Goal: Task Accomplishment & Management: Manage account settings

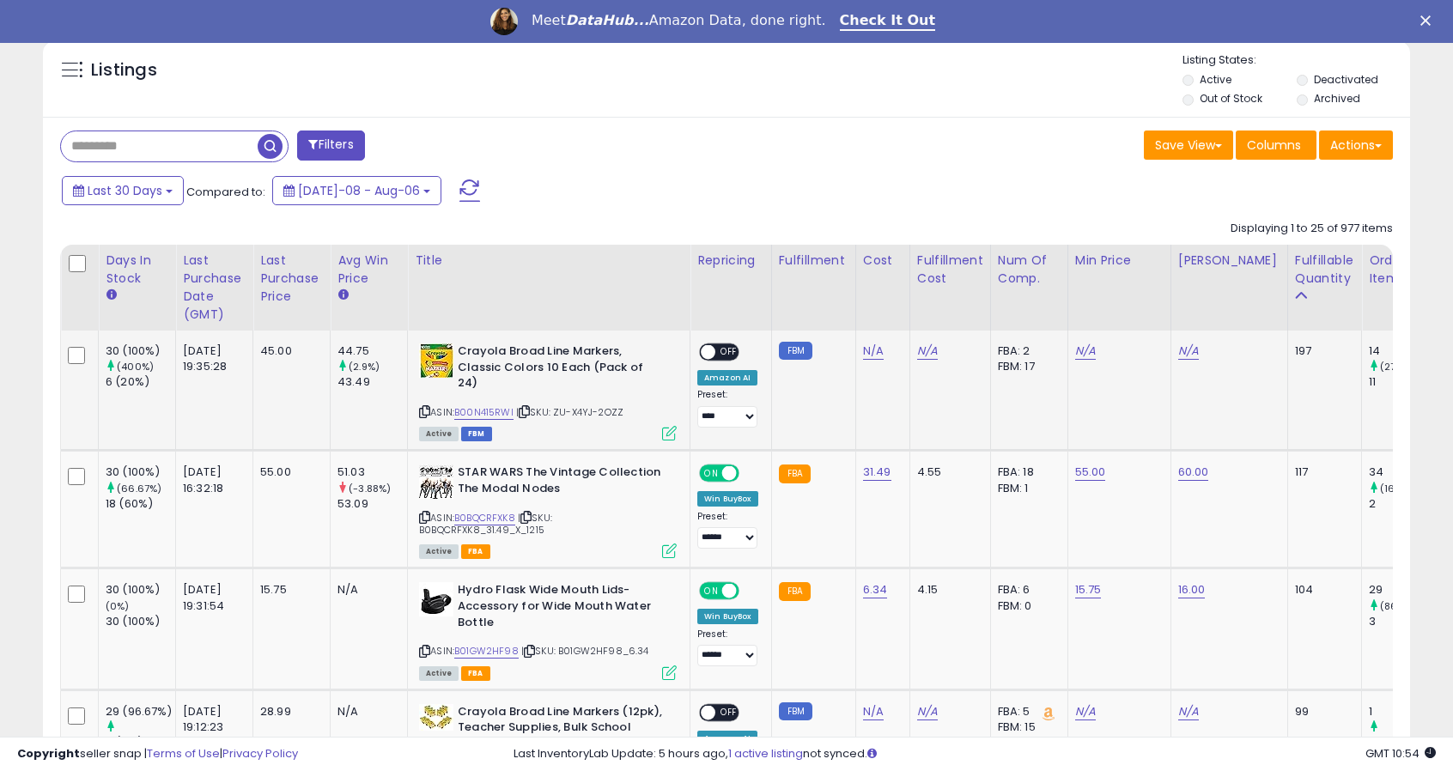
scroll to position [644, 0]
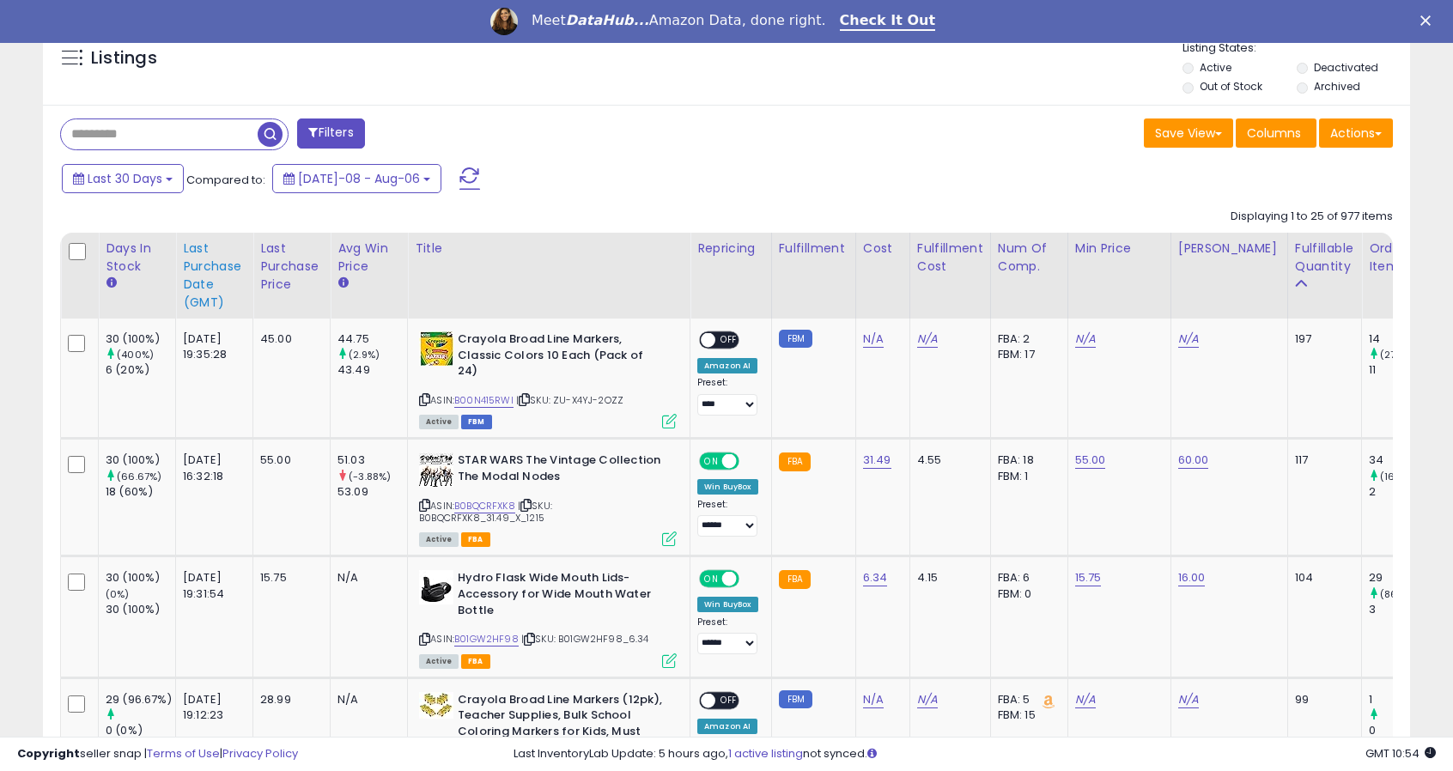
click at [189, 299] on div "Last Purchase Date (GMT)" at bounding box center [214, 276] width 63 height 72
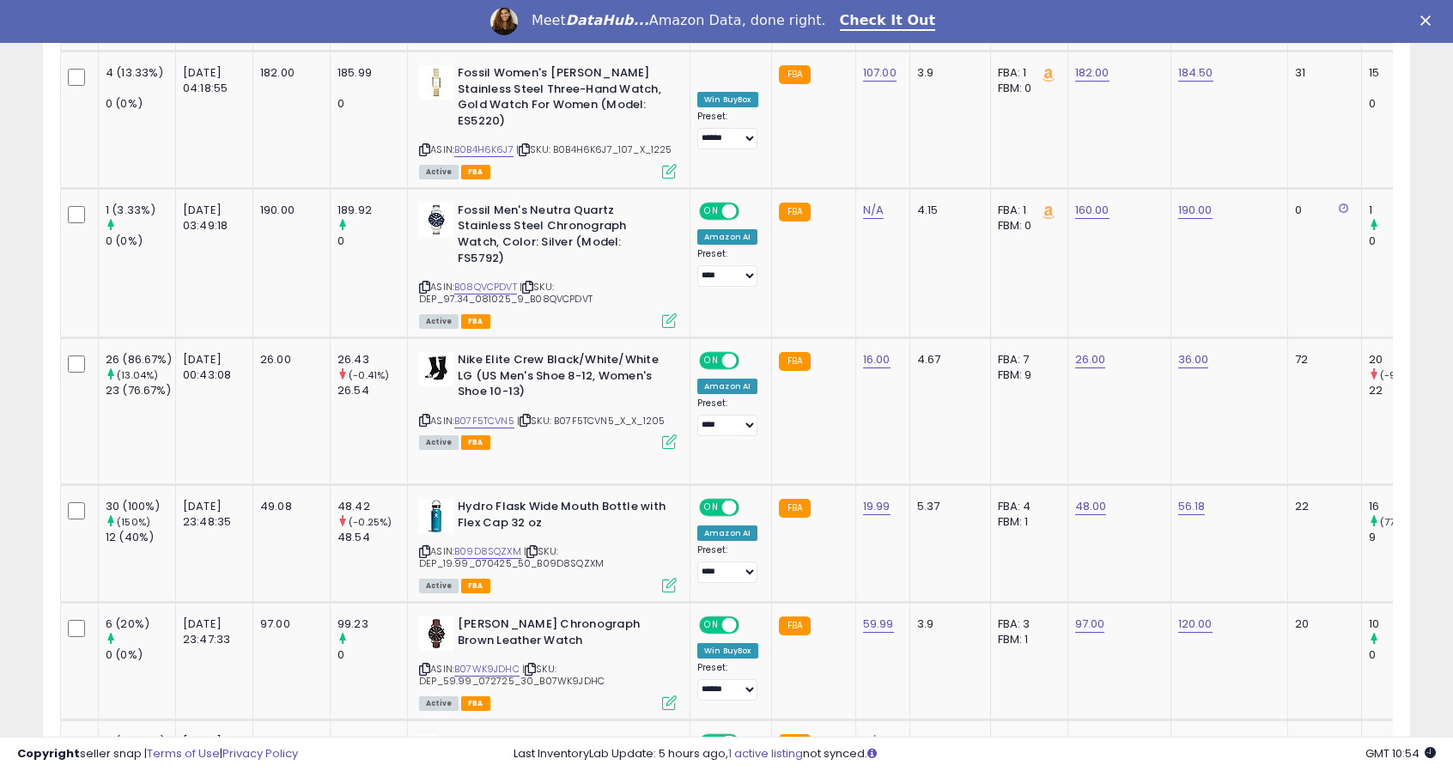
scroll to position [1144, 0]
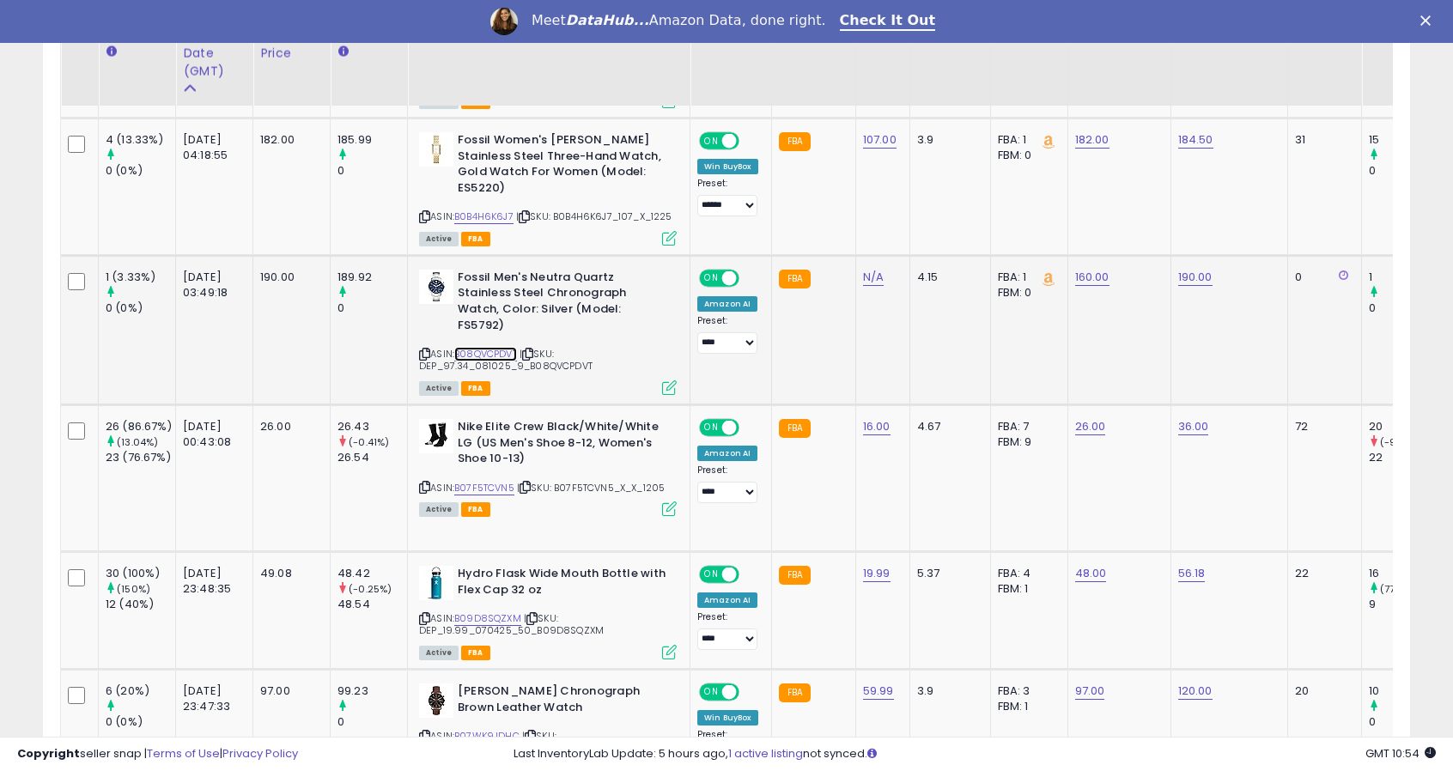
click at [489, 352] on link "B08QVCPDVT" at bounding box center [485, 354] width 63 height 15
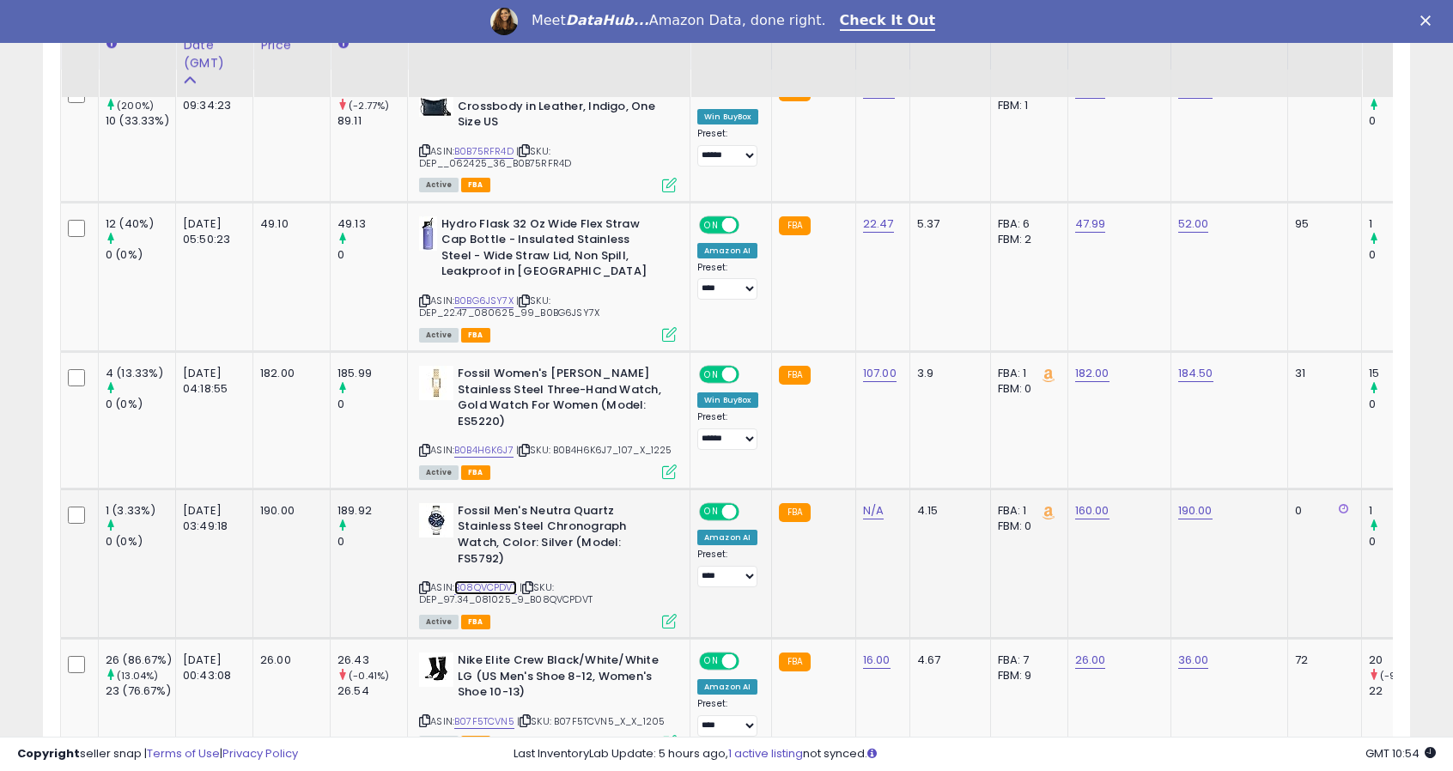
scroll to position [899, 0]
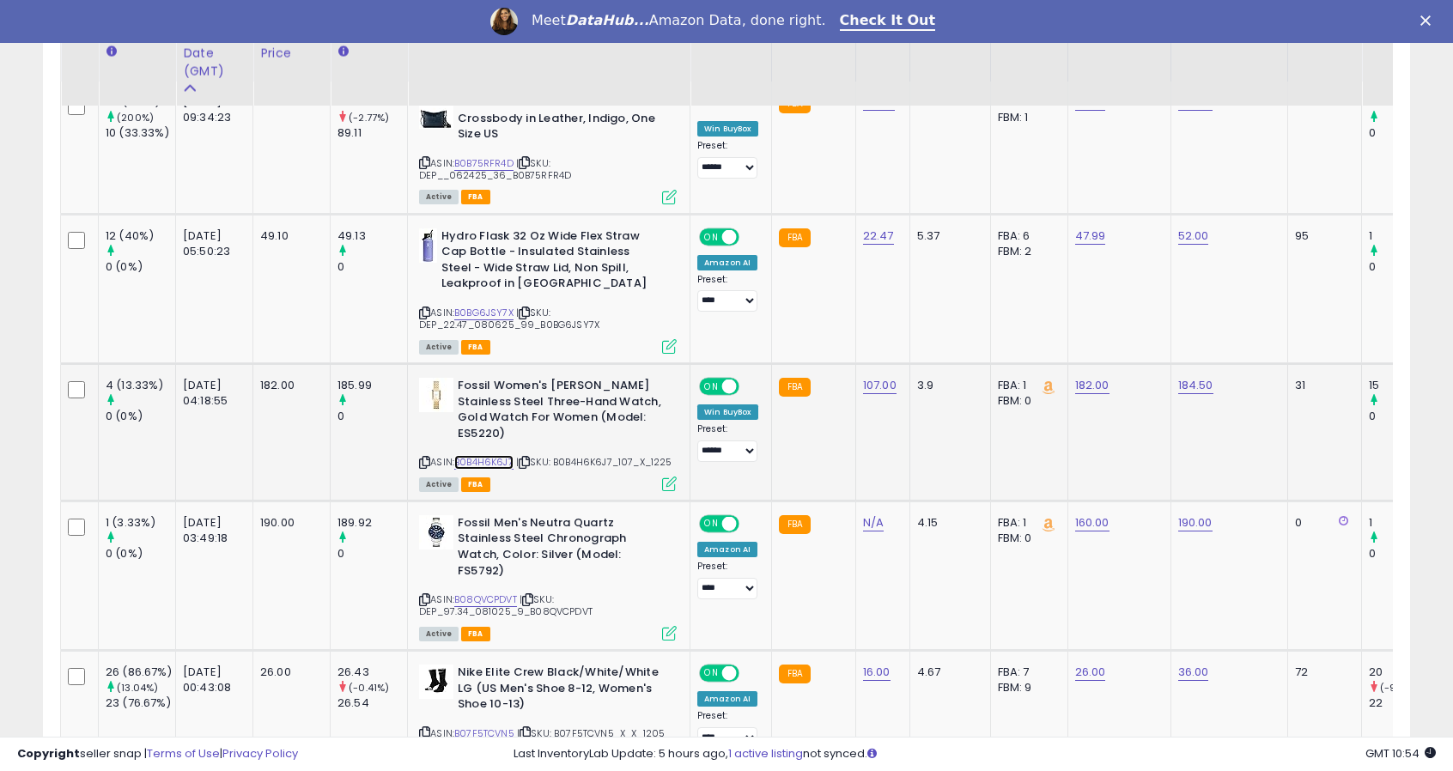
click at [503, 459] on link "B0B4H6K6J7" at bounding box center [483, 462] width 59 height 15
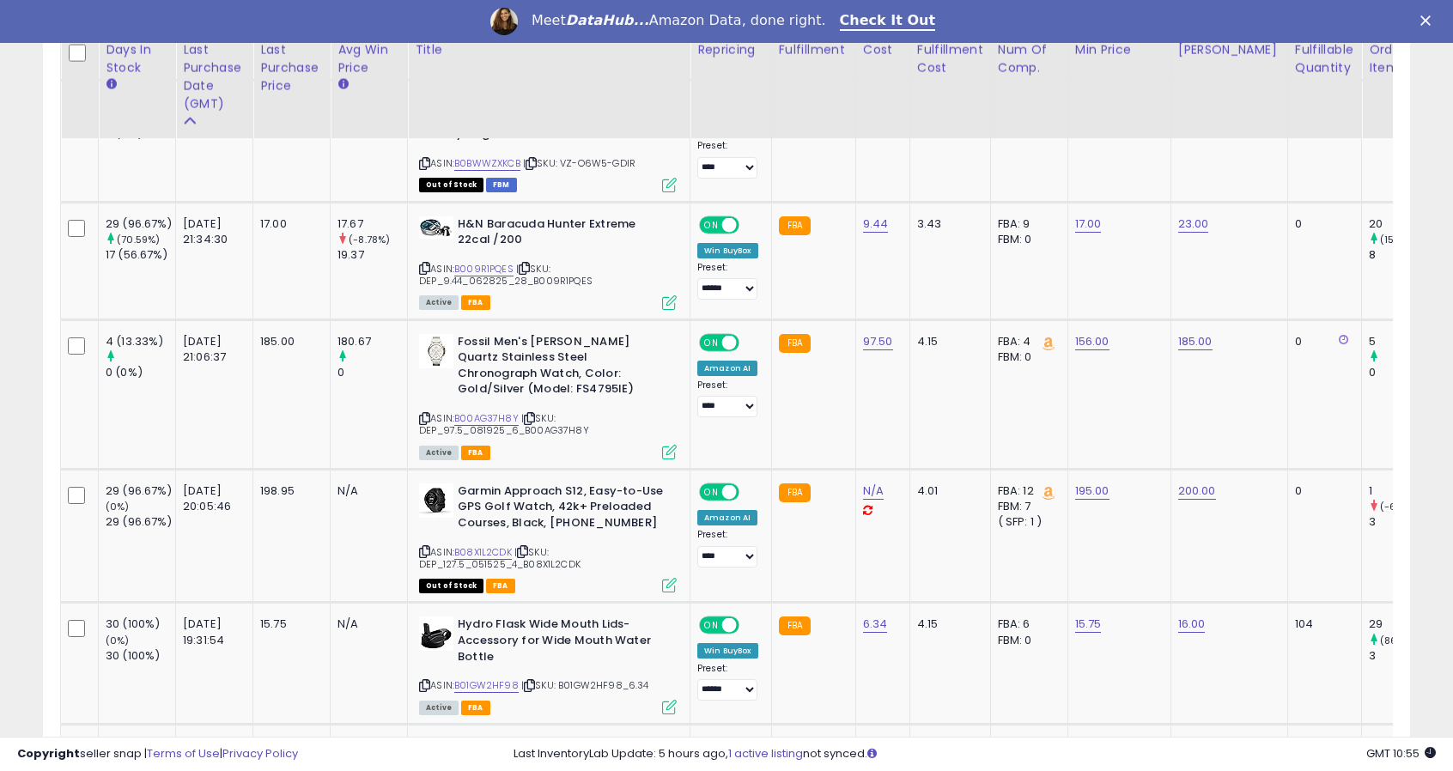
scroll to position [3153, 0]
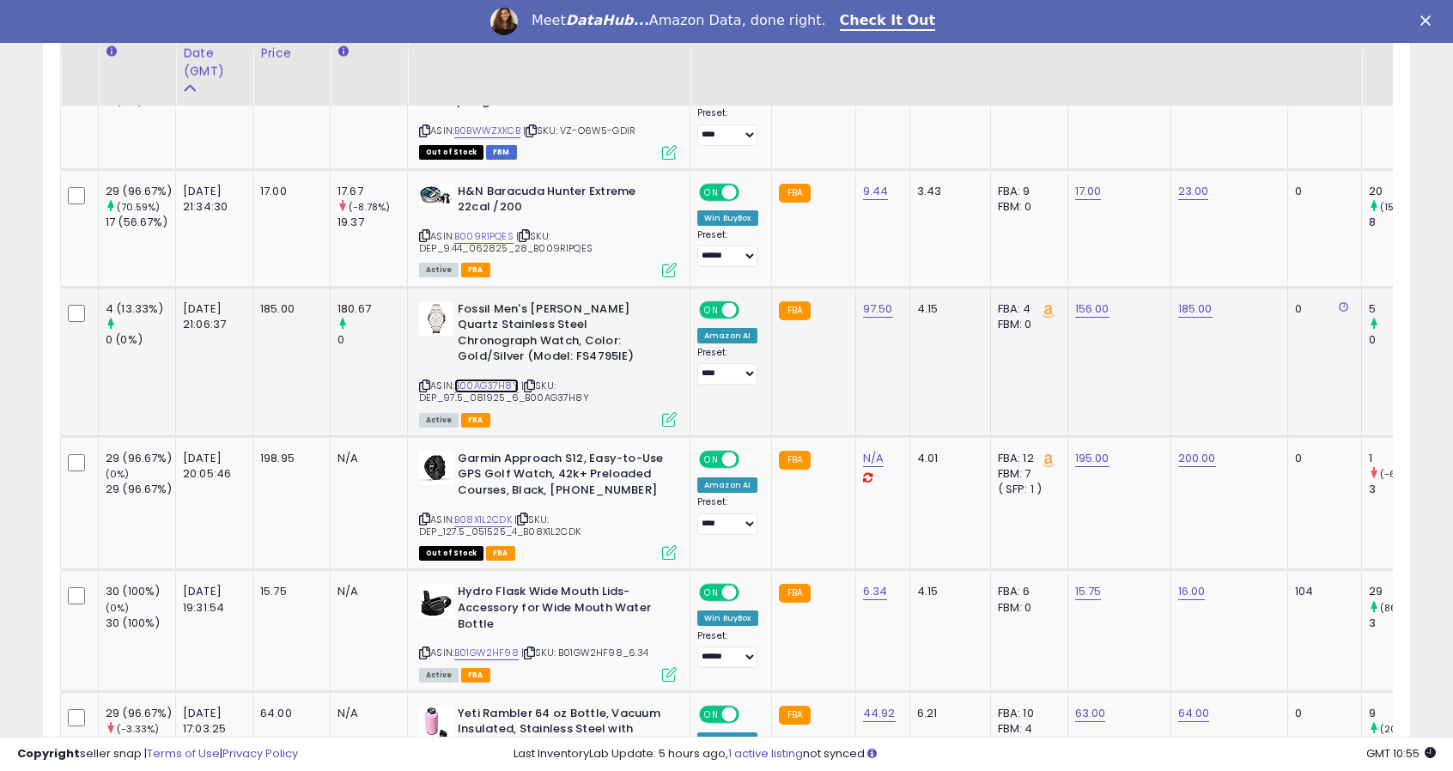
click at [504, 379] on link "B00AG37H8Y" at bounding box center [486, 386] width 64 height 15
click at [1092, 300] on link "156.00" at bounding box center [1092, 308] width 34 height 17
drag, startPoint x: 1053, startPoint y: 236, endPoint x: 914, endPoint y: 193, distance: 145.6
type input "***"
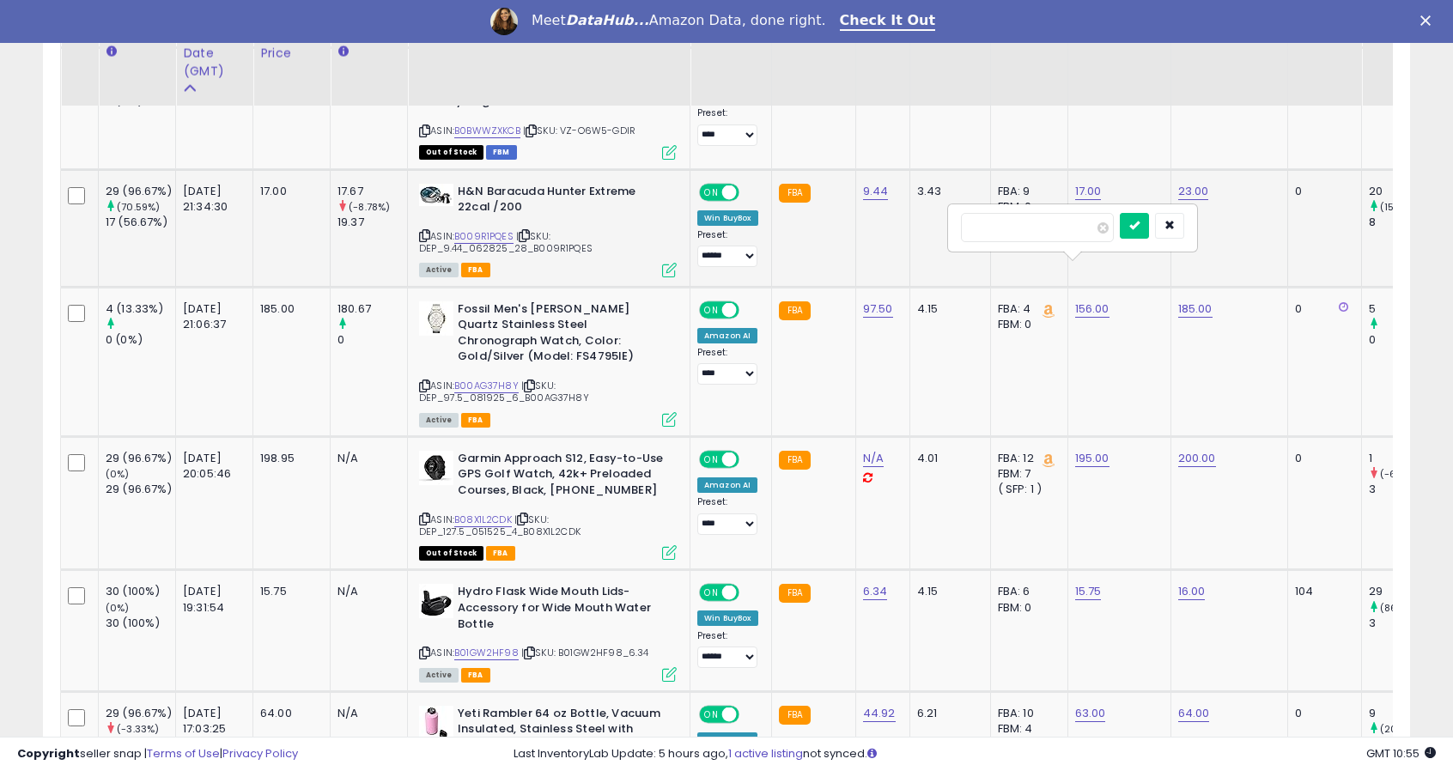
click button "submit" at bounding box center [1134, 226] width 29 height 26
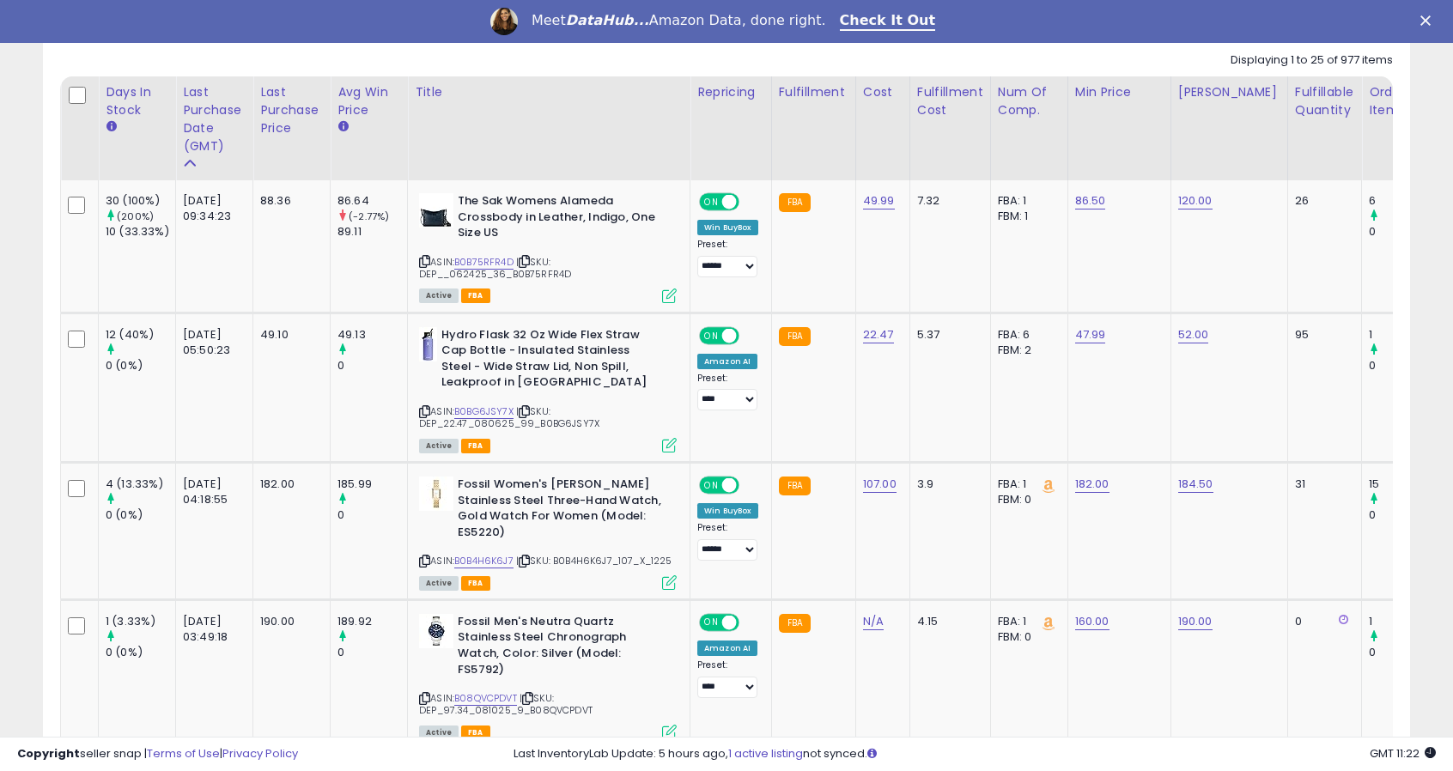
scroll to position [799, 0]
click at [507, 408] on link "B0BG6JSY7X" at bounding box center [483, 412] width 59 height 15
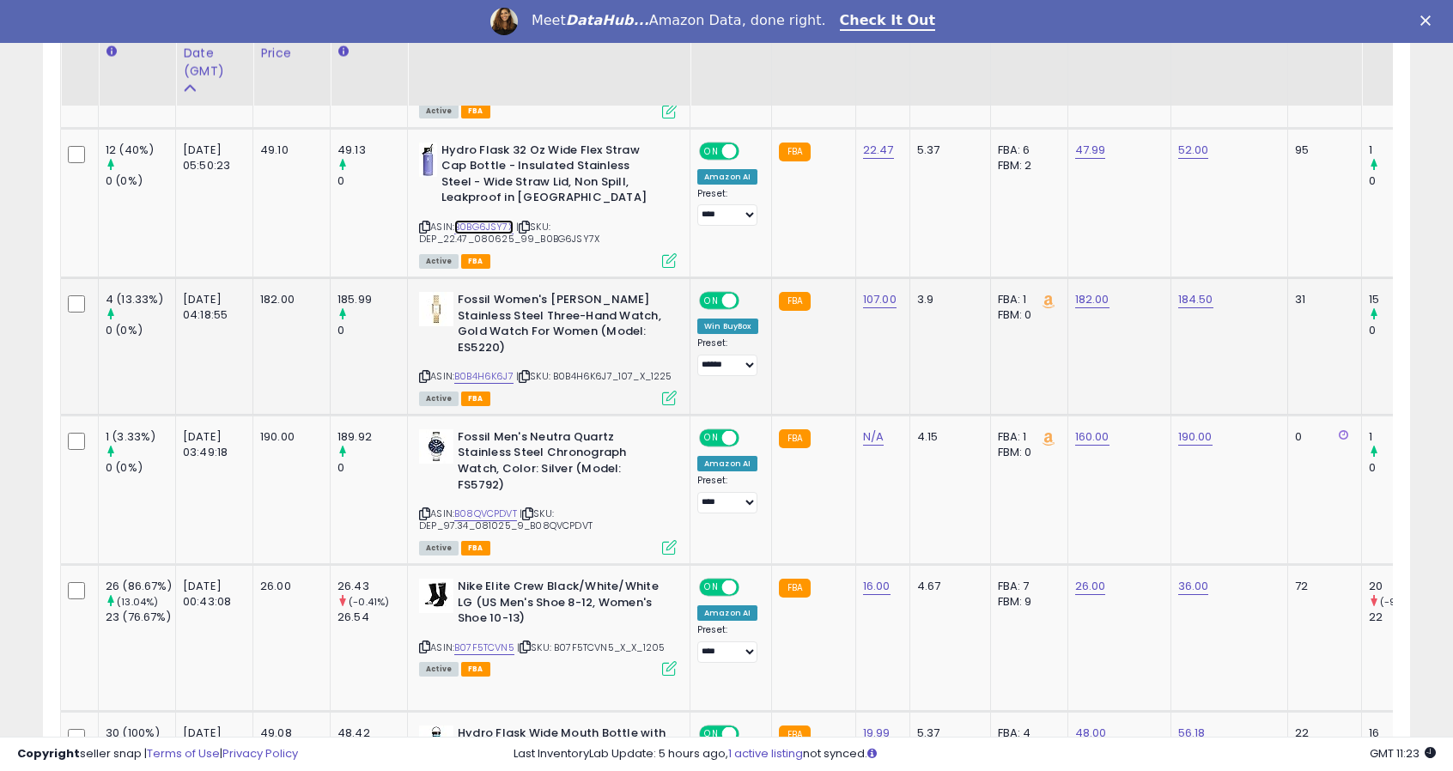
scroll to position [0, 1]
click at [477, 369] on link "B0B4H6K6J7" at bounding box center [482, 376] width 59 height 15
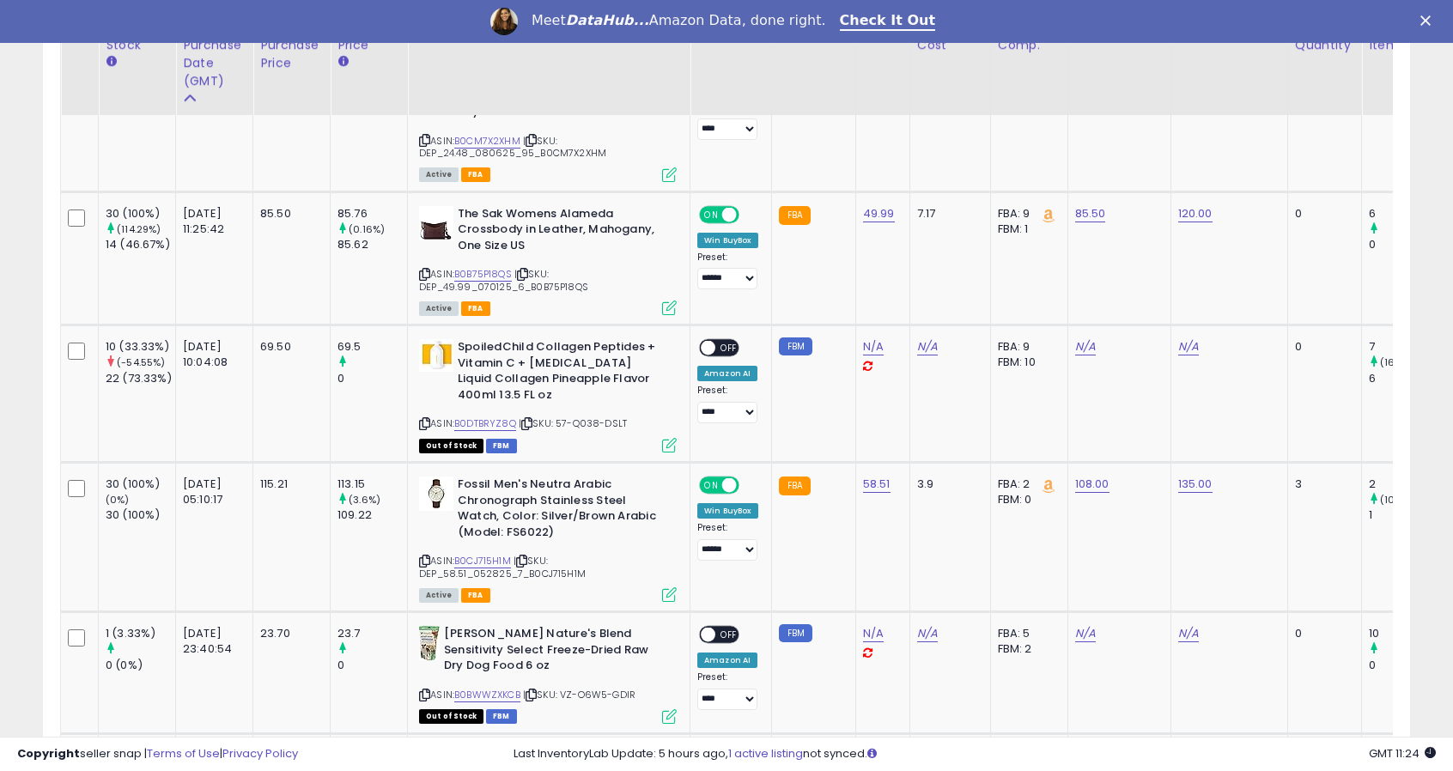
scroll to position [2601, 0]
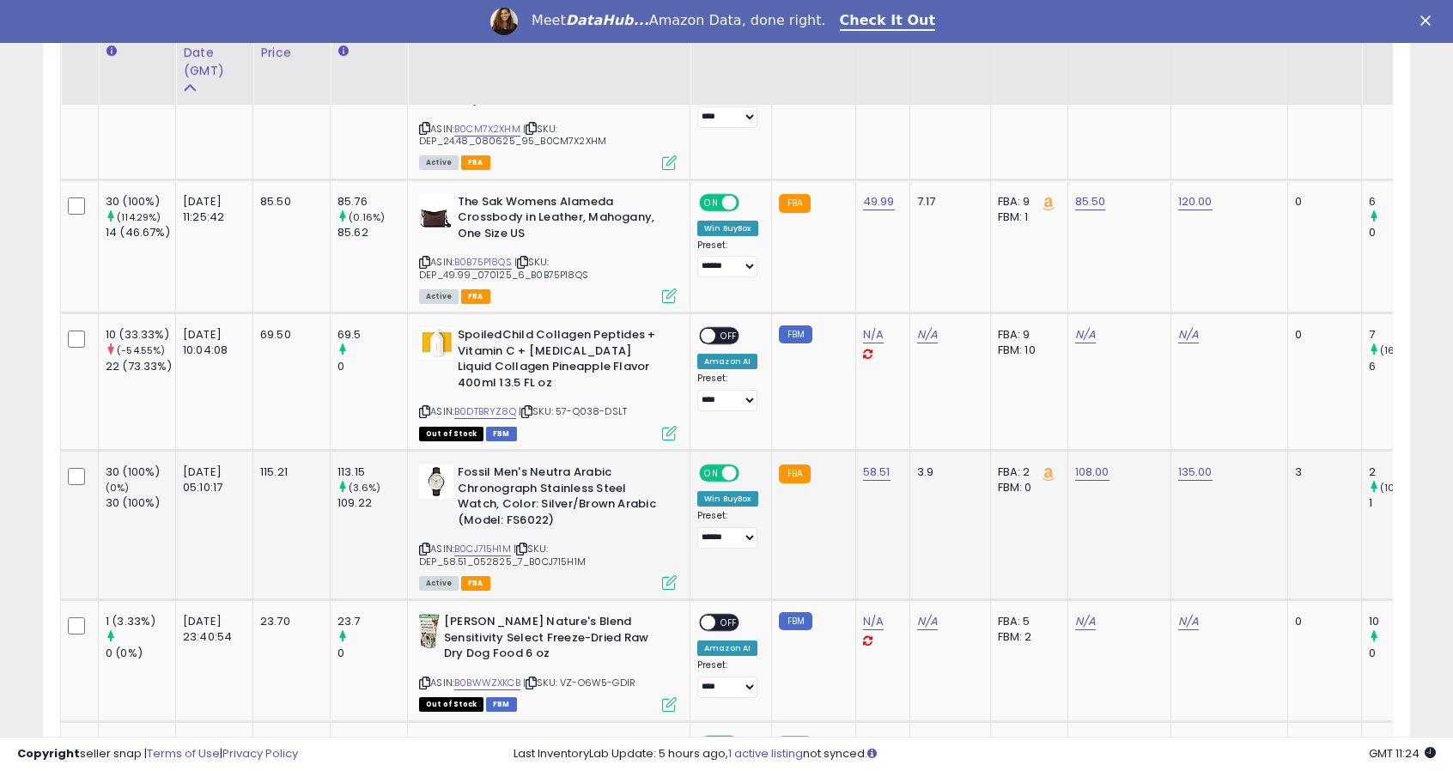
click at [513, 542] on span "| SKU: DEP_58.51_052825_7_B0CJ715H1M" at bounding box center [502, 555] width 167 height 26
click at [499, 542] on link "B0CJ715H1M" at bounding box center [482, 549] width 57 height 15
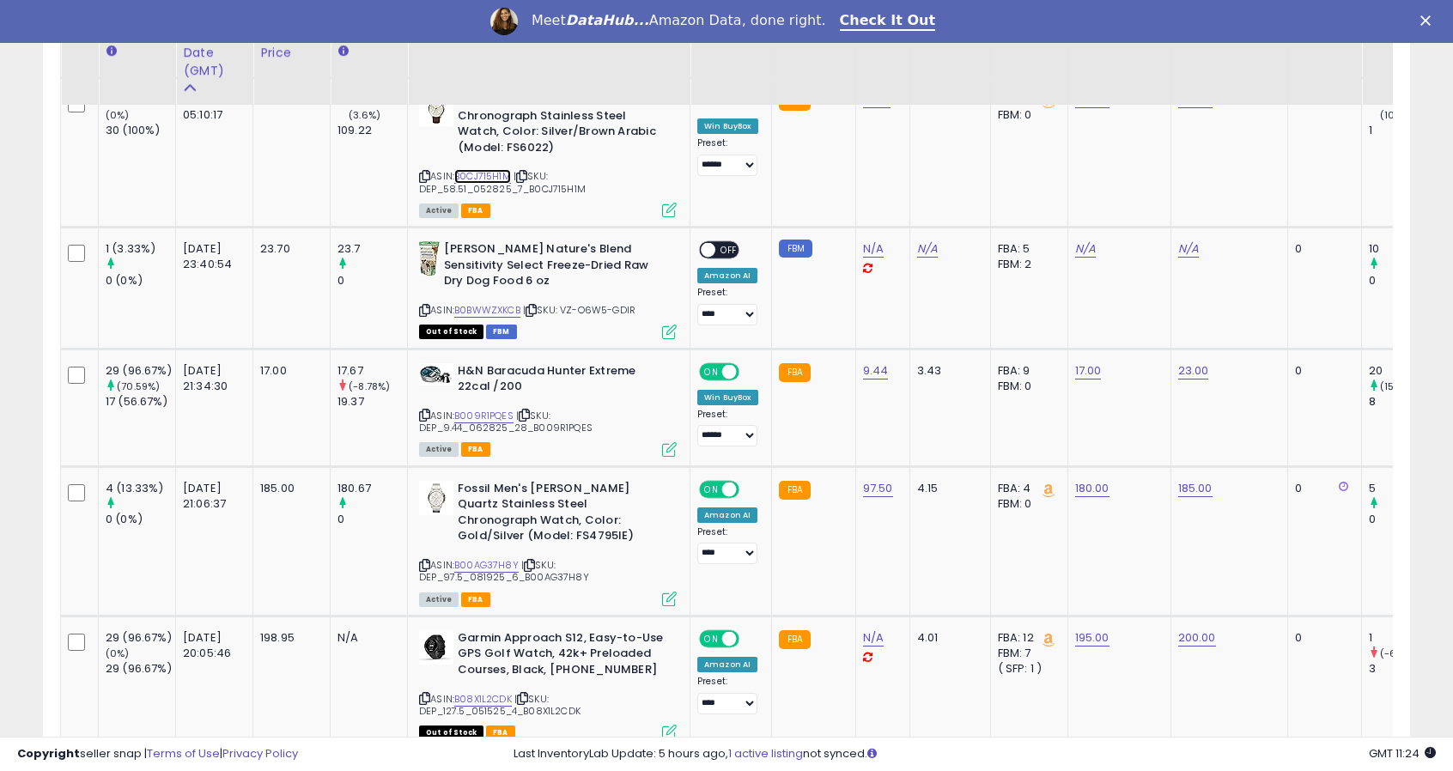
scroll to position [2975, 0]
click at [495, 557] on span "| SKU: DEP_97.5_081925_6_B00AG37H8Y" at bounding box center [504, 570] width 170 height 26
click at [498, 557] on link "B00AG37H8Y" at bounding box center [486, 564] width 64 height 15
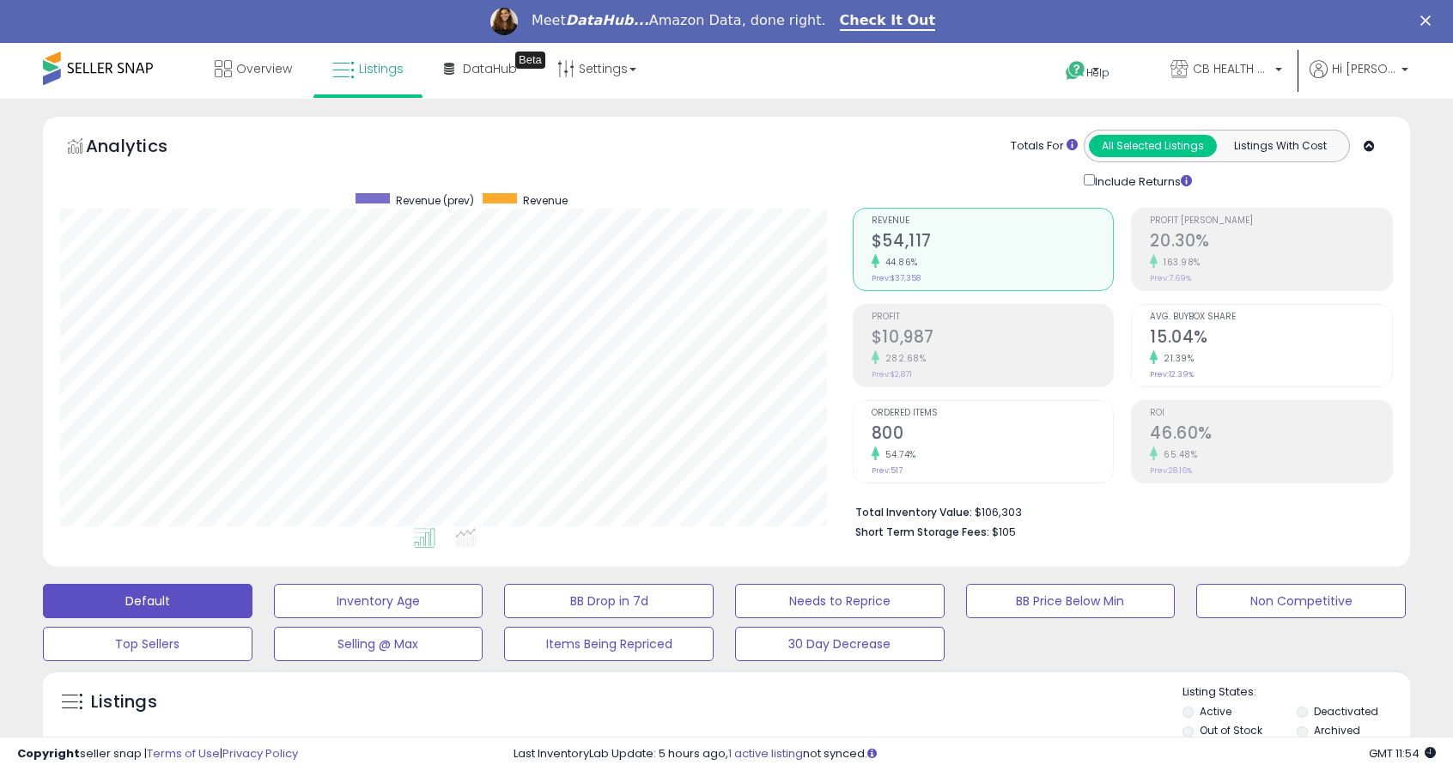
scroll to position [352, 792]
